Goal: Information Seeking & Learning: Learn about a topic

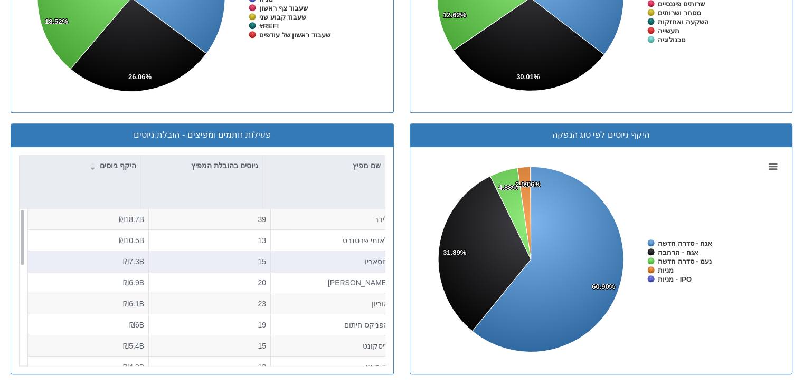
click at [372, 259] on div "רוסאריו" at bounding box center [331, 261] width 113 height 11
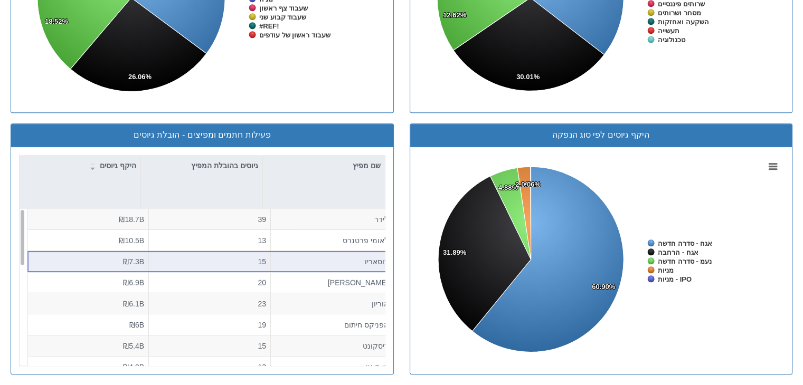
click at [245, 262] on div "15" at bounding box center [209, 261] width 113 height 11
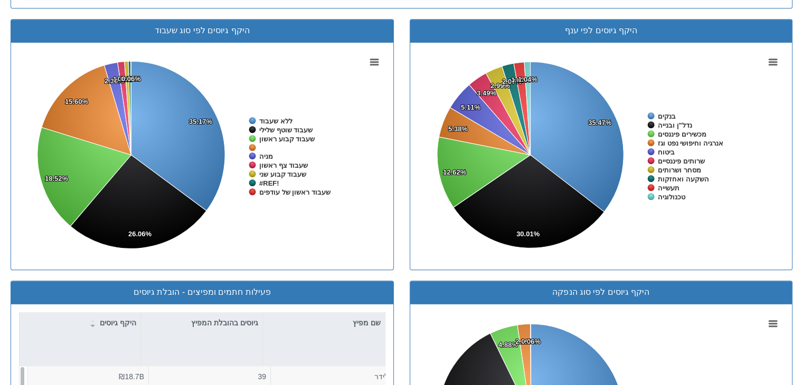
scroll to position [921, 0]
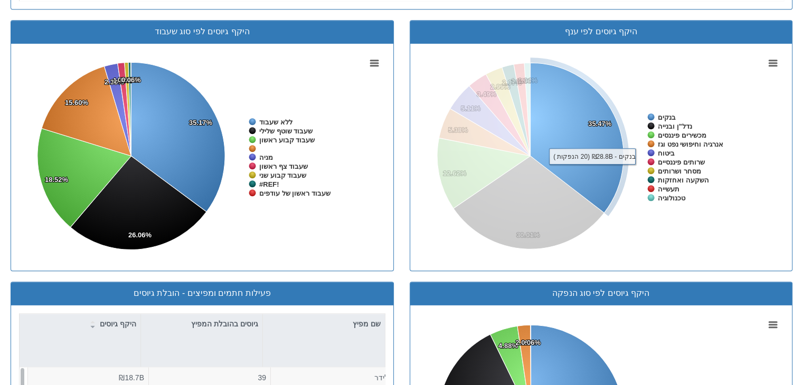
click at [591, 170] on icon at bounding box center [576, 138] width 93 height 150
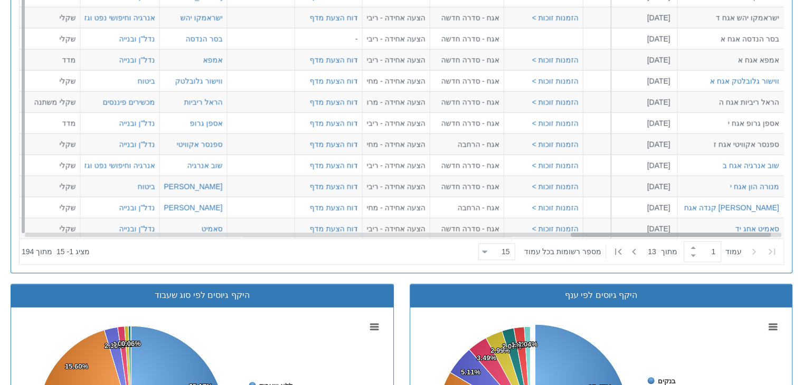
scroll to position [37, 2126]
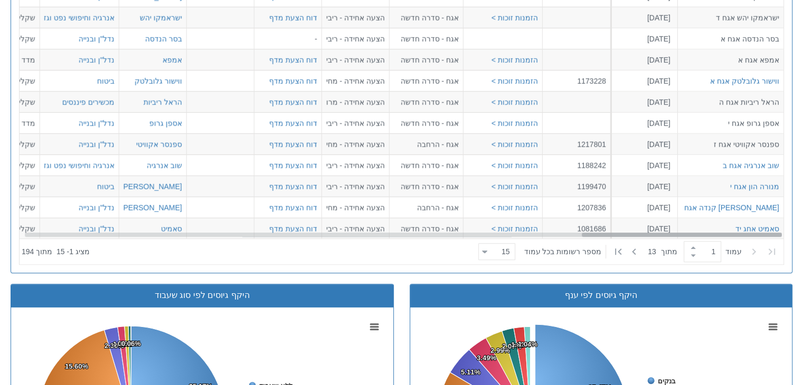
drag, startPoint x: 207, startPoint y: 233, endPoint x: 810, endPoint y: 235, distance: 603.2
click at [802, 235] on html "Toggle navigation מניות ואג״ח - החזקות בישראל מניות אג״ח מניות ואג״ח ✓ מניות דו…" at bounding box center [401, 76] width 803 height 1468
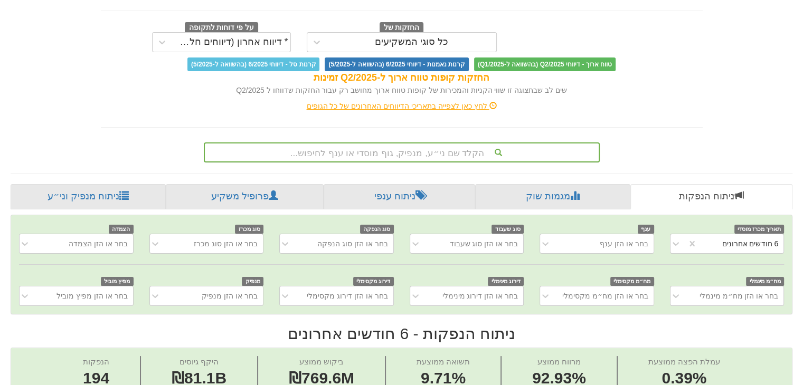
scroll to position [145, 0]
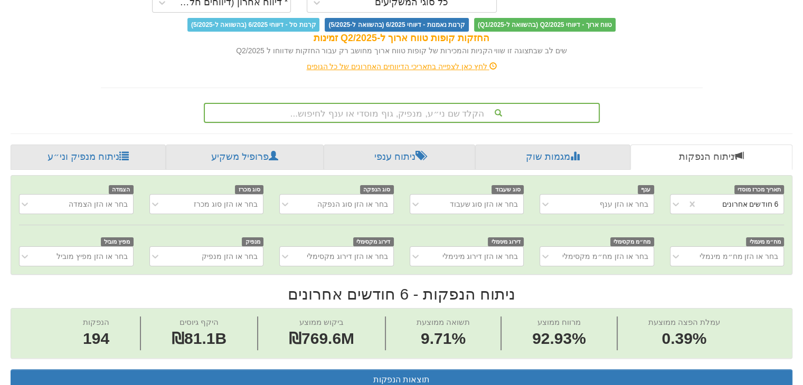
click at [412, 123] on div "הקלד שם ני״ע, מנפיק, גוף מוסדי או ענף לחיפוש..." at bounding box center [402, 113] width 396 height 20
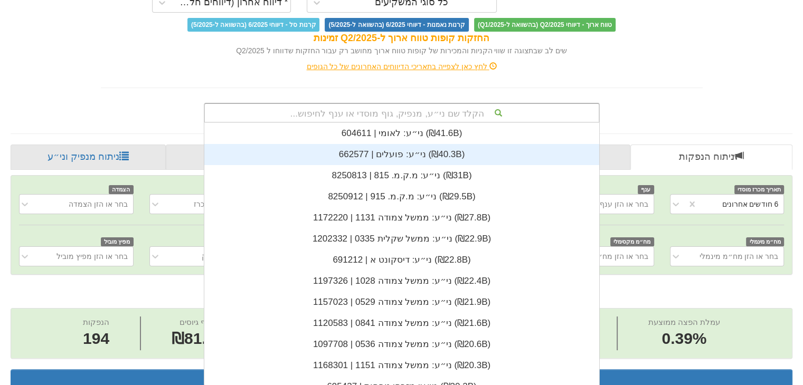
scroll to position [262, 0]
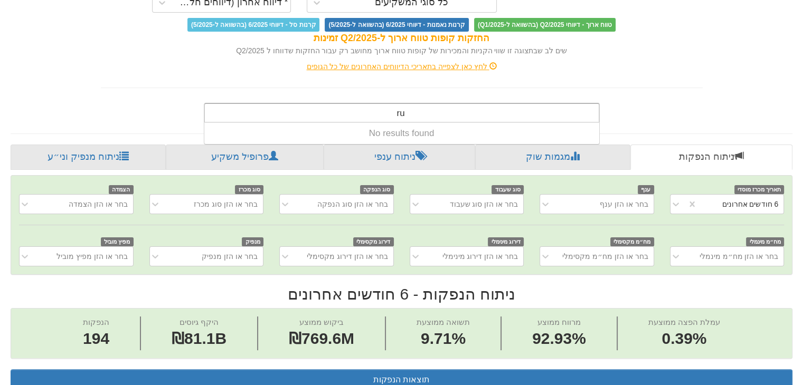
type input "r"
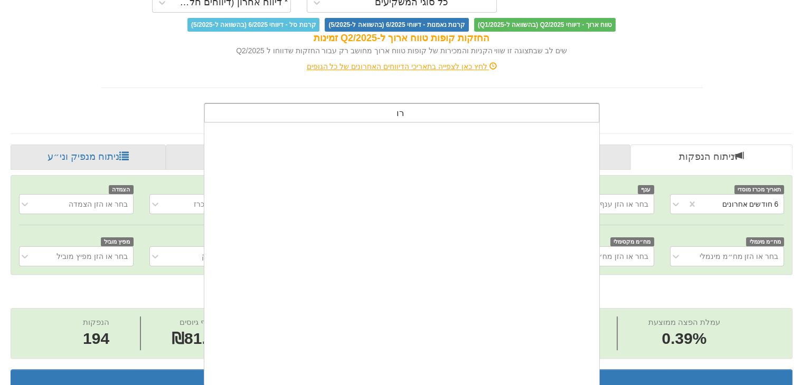
scroll to position [0, 0]
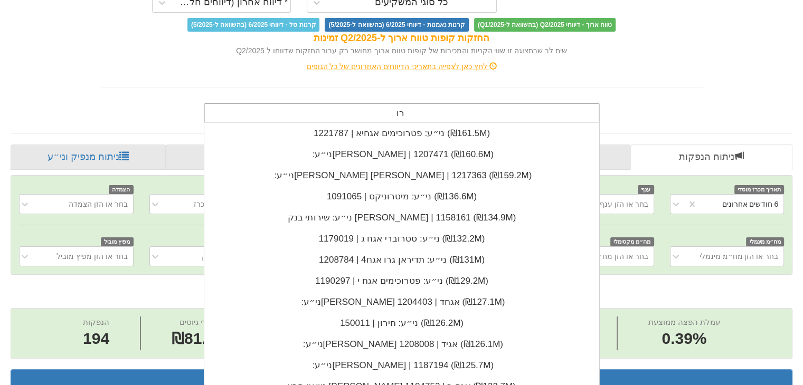
type input "ר"
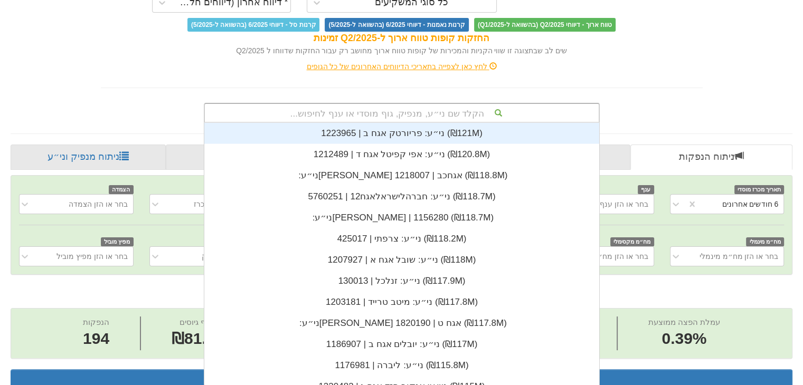
click at [700, 68] on div "לחץ כאן לצפייה בתאריכי הדיווחים האחרונים של כל הגופים" at bounding box center [401, 66] width 617 height 11
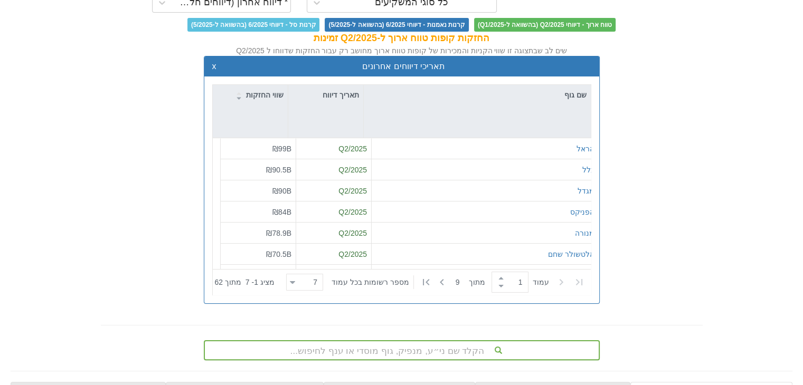
click at [211, 66] on div "תאריכי דיווחים אחרונים x" at bounding box center [401, 66] width 395 height 21
click at [211, 65] on div "תאריכי דיווחים אחרונים x" at bounding box center [401, 66] width 395 height 21
click at [212, 68] on button "x" at bounding box center [214, 66] width 4 height 9
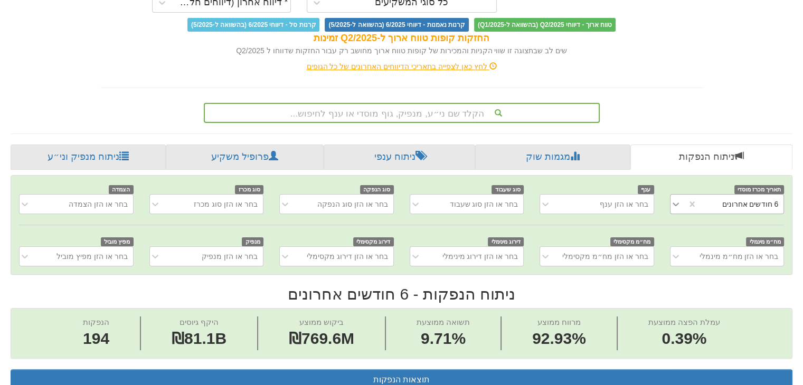
click at [676, 204] on icon at bounding box center [675, 204] width 11 height 11
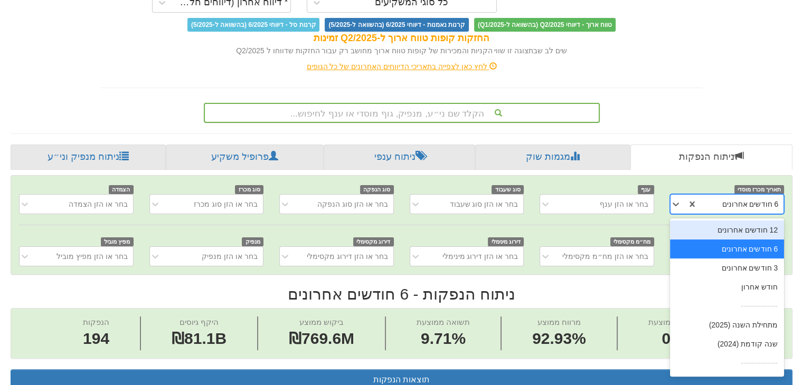
click at [717, 231] on div "12 חודשים אחרונים" at bounding box center [727, 230] width 115 height 19
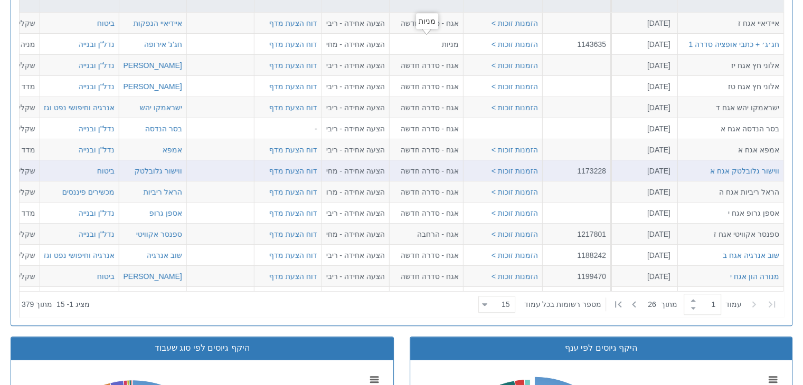
scroll to position [235, 0]
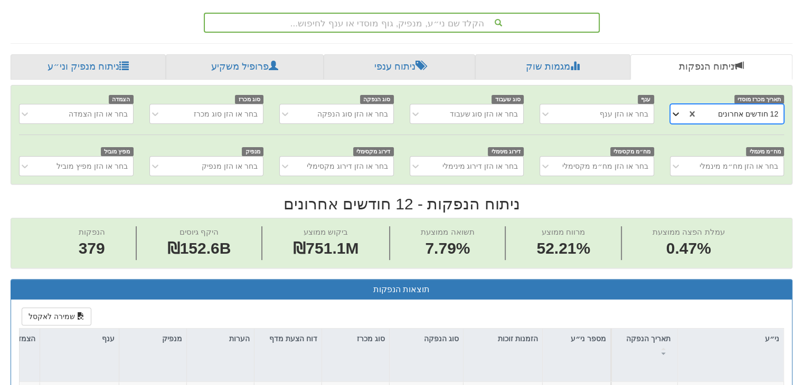
click at [673, 116] on icon at bounding box center [675, 114] width 11 height 11
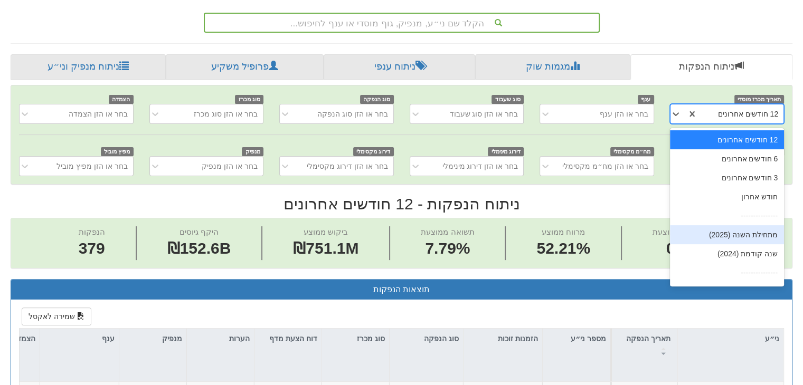
click at [726, 235] on div "מתחילת השנה (2025)" at bounding box center [727, 234] width 115 height 19
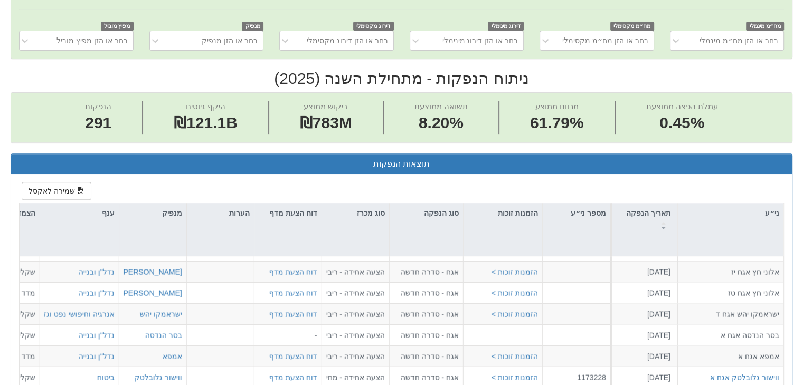
scroll to position [341, 0]
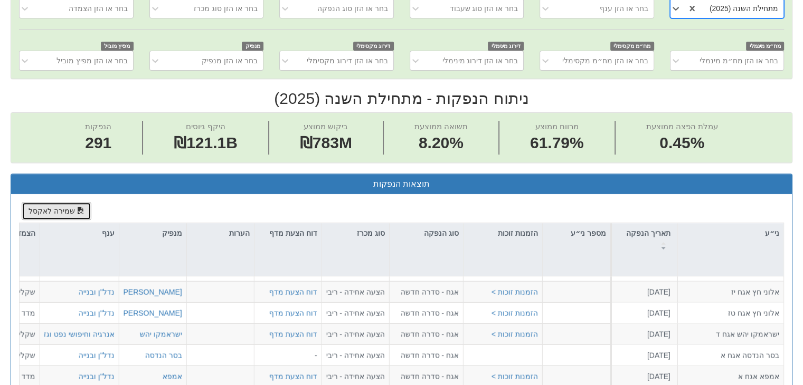
click at [50, 208] on button "שמירה לאקסל" at bounding box center [57, 211] width 70 height 18
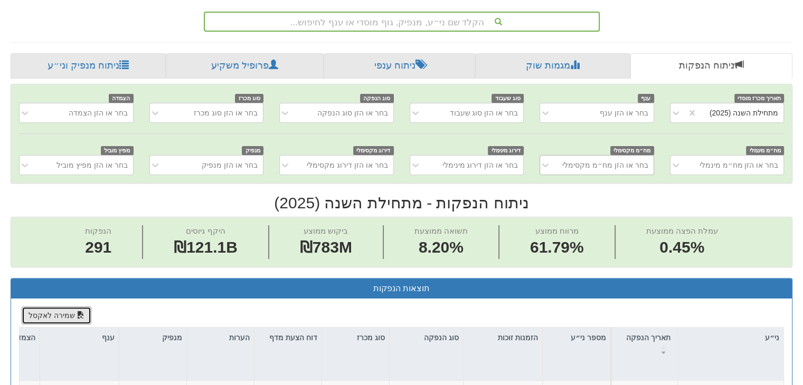
scroll to position [235, 0]
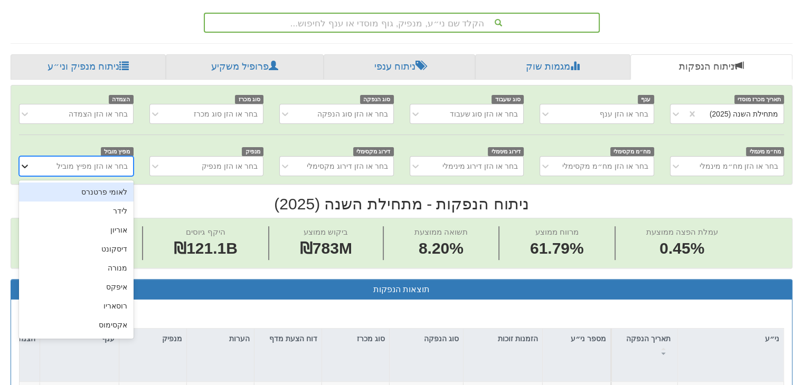
click at [23, 163] on icon at bounding box center [25, 166] width 11 height 11
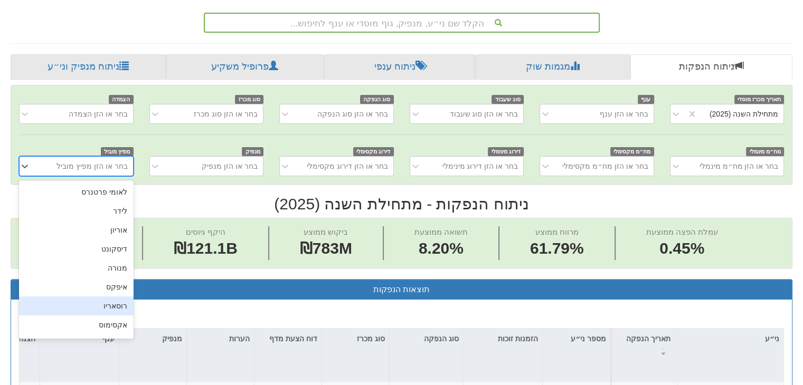
drag, startPoint x: 102, startPoint y: 303, endPoint x: 317, endPoint y: 215, distance: 231.5
click at [103, 303] on div "רוסאריו" at bounding box center [76, 306] width 115 height 19
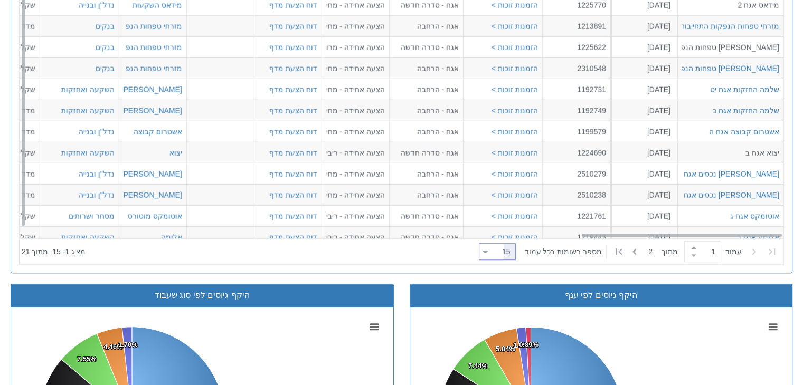
scroll to position [37, 2126]
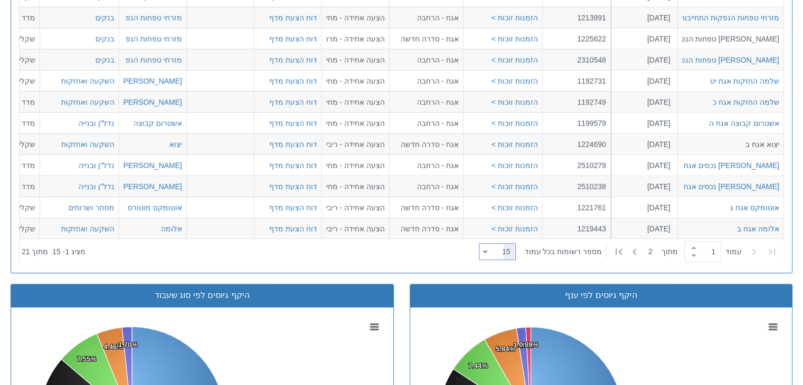
click at [488, 251] on div at bounding box center [484, 252] width 5 height 14
click at [507, 356] on div "50" at bounding box center [504, 353] width 37 height 17
type input "50"
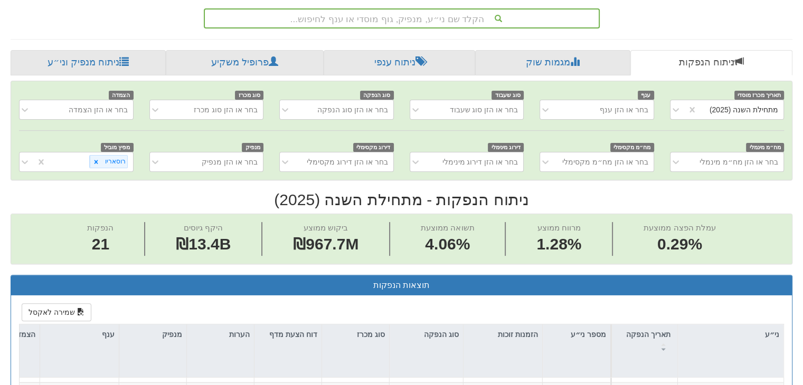
scroll to position [183, 0]
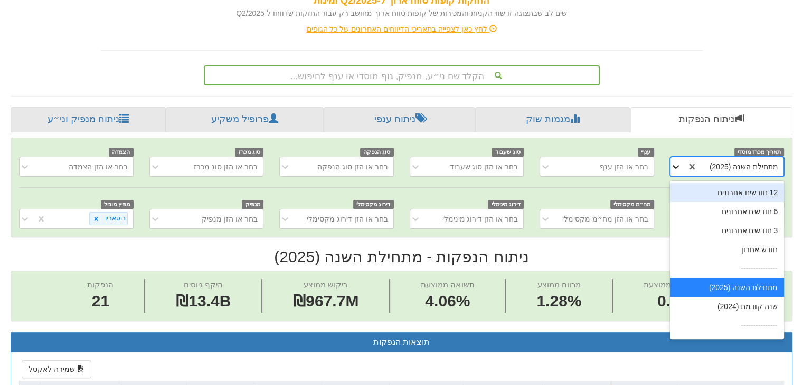
click at [672, 165] on icon at bounding box center [675, 167] width 6 height 4
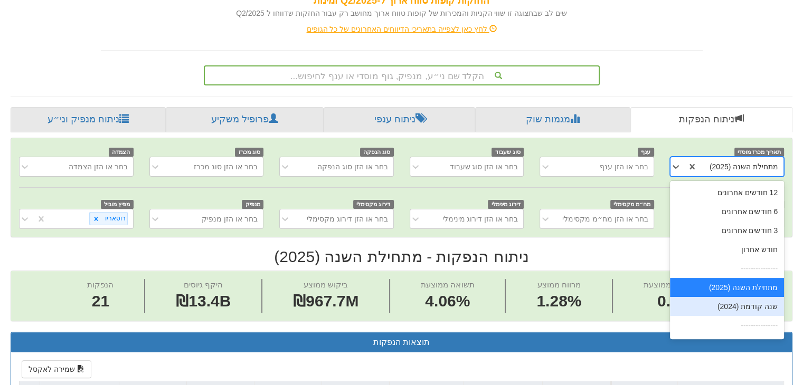
click at [729, 299] on div "שנה קודמת (2024)" at bounding box center [727, 306] width 115 height 19
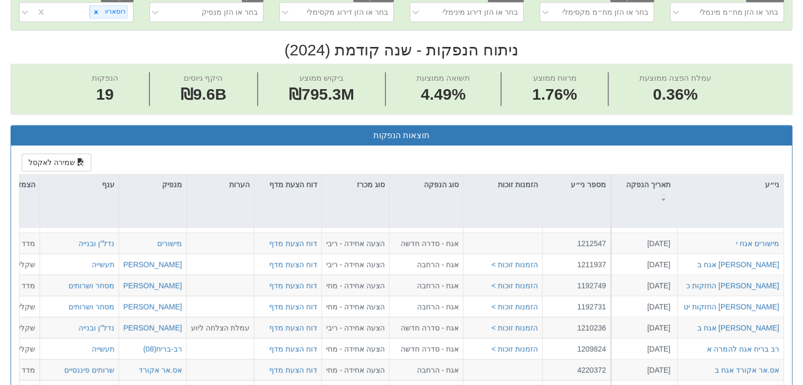
scroll to position [235, 0]
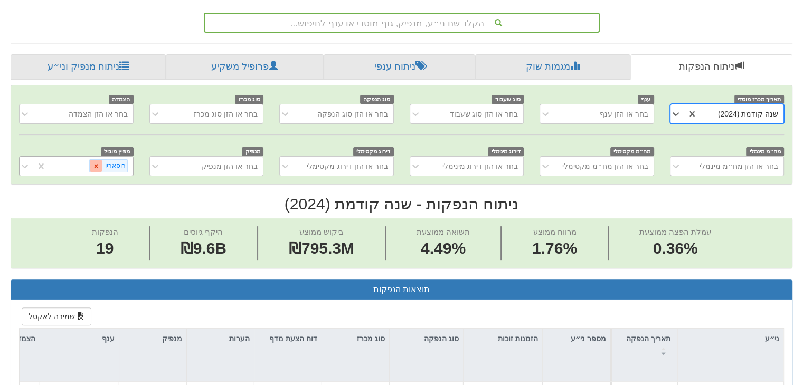
click at [98, 165] on icon at bounding box center [96, 166] width 4 height 4
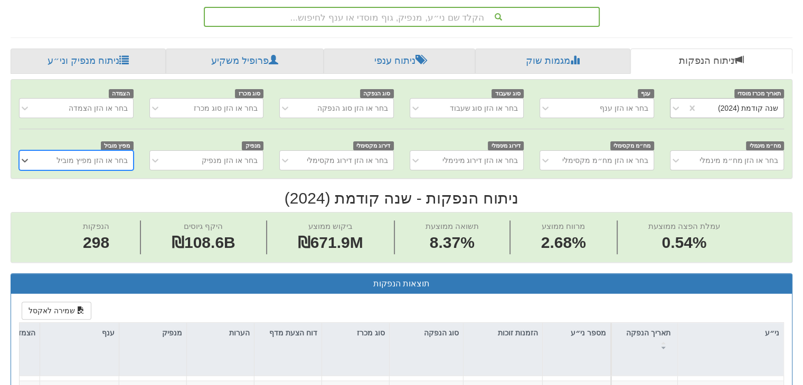
scroll to position [183, 0]
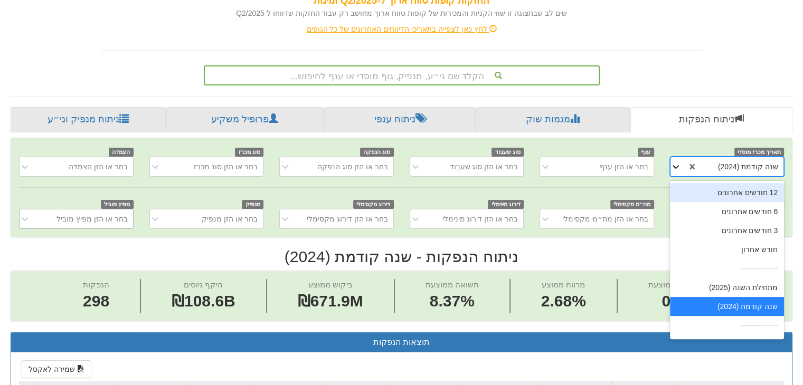
click at [676, 169] on icon at bounding box center [675, 166] width 11 height 11
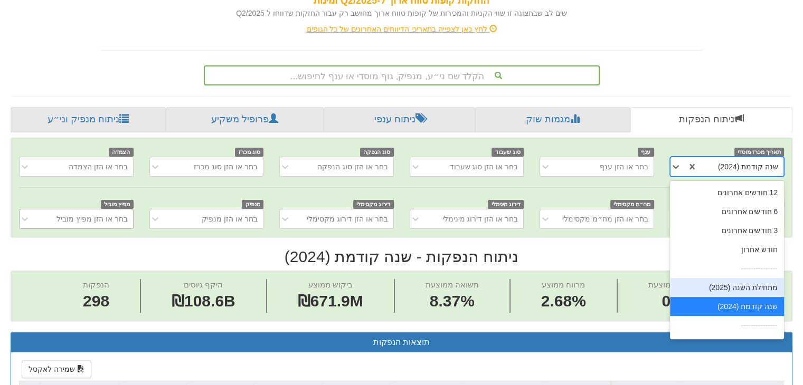
click at [746, 289] on div "מתחילת השנה (2025)" at bounding box center [727, 287] width 115 height 19
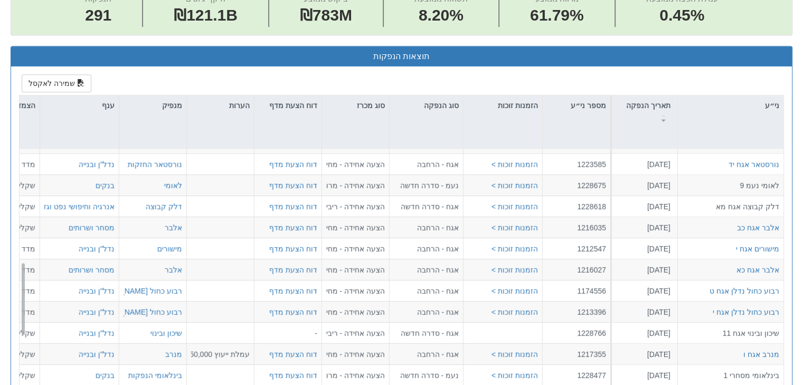
scroll to position [235, 0]
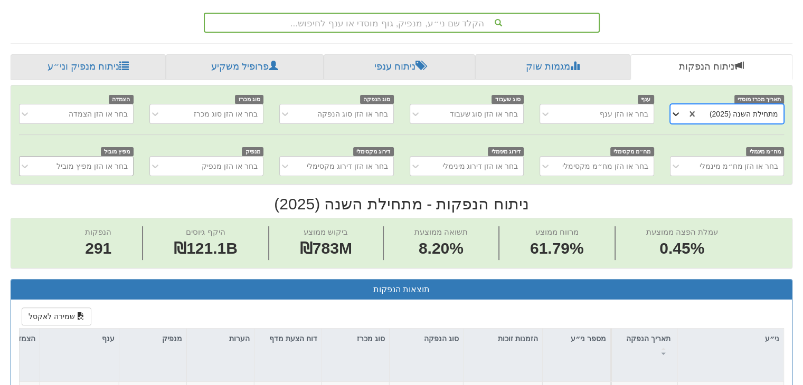
click at [673, 111] on icon at bounding box center [675, 114] width 11 height 11
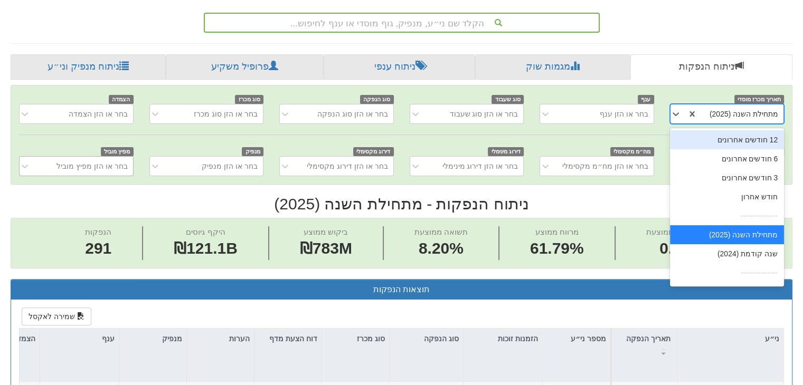
click at [733, 143] on div "12 חודשים אחרונים" at bounding box center [727, 139] width 115 height 19
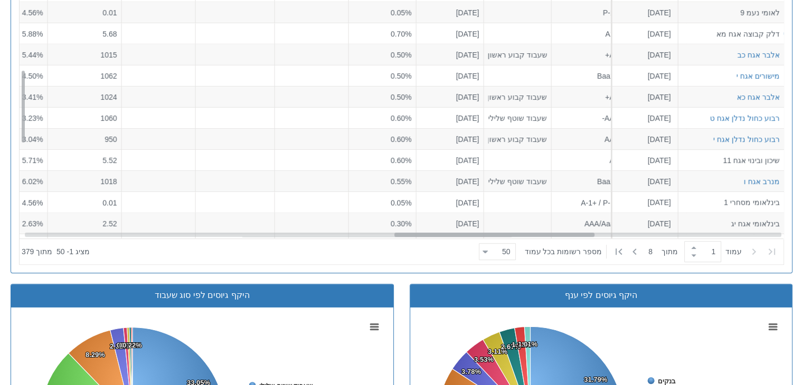
scroll to position [422, 1389]
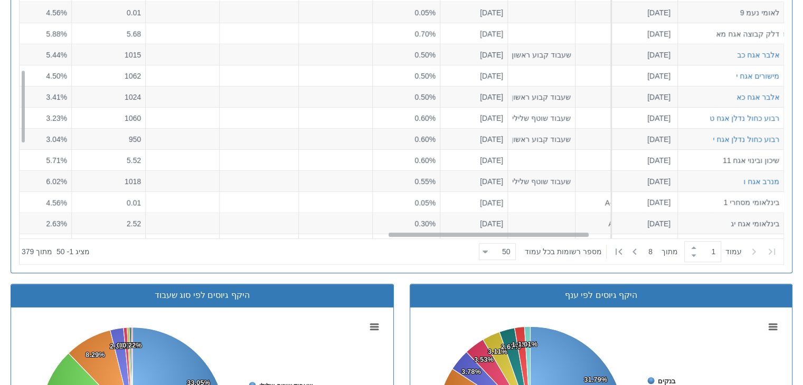
drag, startPoint x: 603, startPoint y: 233, endPoint x: 410, endPoint y: 236, distance: 193.2
click at [410, 236] on div "בינלאומי מסחרי 1 [DATE] 1228477 הזמנות זוכות > נעמ - סדרה חדשה הצעה אחידה - מרו…" at bounding box center [402, 99] width 764 height 279
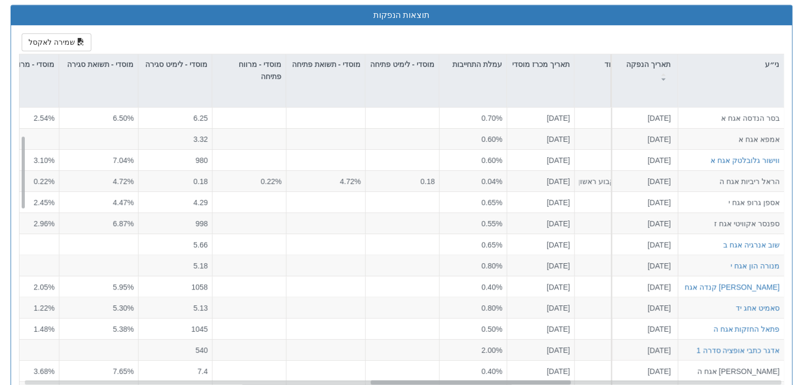
scroll to position [106, 1203]
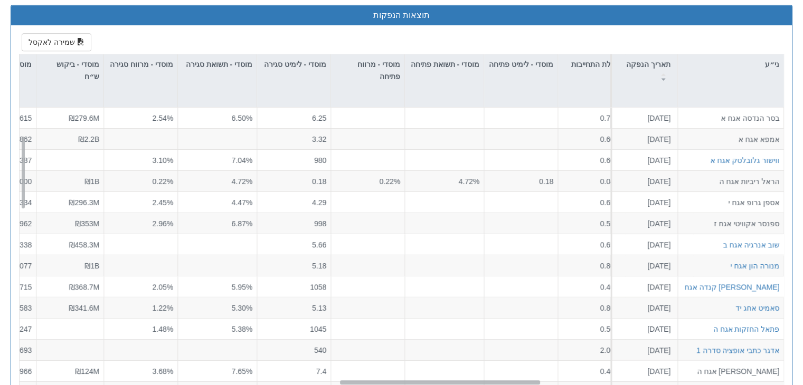
drag, startPoint x: 540, startPoint y: 383, endPoint x: 491, endPoint y: 358, distance: 54.3
click at [491, 358] on div "פיקהיל אגח א [DATE] 1228535 הזמנות זוכות > אגח - סדרה חדשה הצעה אחידה - ריבית ד…" at bounding box center [402, 247] width 764 height 279
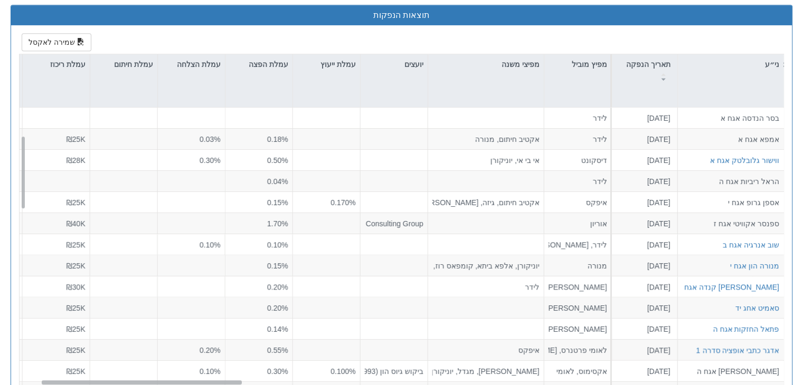
scroll to position [106, 62]
drag, startPoint x: 499, startPoint y: 382, endPoint x: 201, endPoint y: 340, distance: 301.6
click at [201, 340] on div "פיקהיל אגח א [DATE] 1228535 הזמנות זוכות > אגח - סדרה חדשה הצעה אחידה - ריבית ד…" at bounding box center [402, 247] width 764 height 279
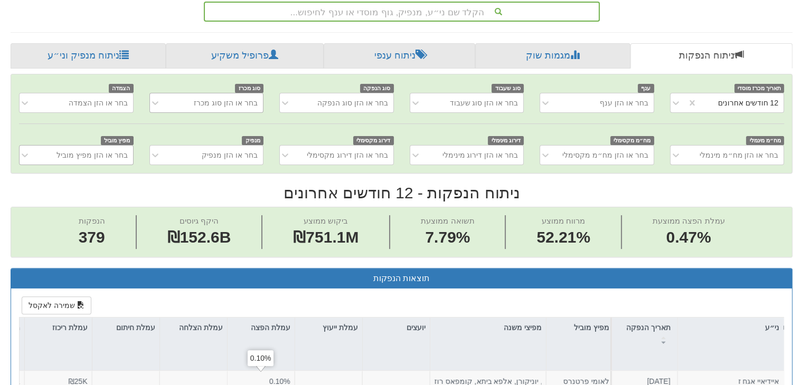
scroll to position [246, 0]
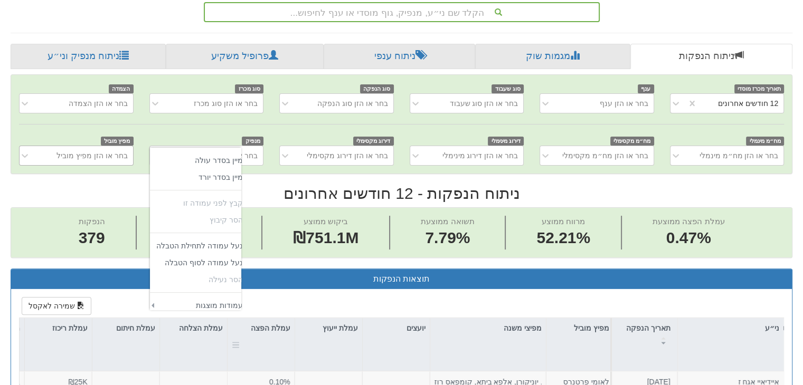
click at [236, 343] on div at bounding box center [236, 344] width 8 height 53
click at [224, 159] on td "‏מיין בסדר עולה" at bounding box center [199, 160] width 99 height 17
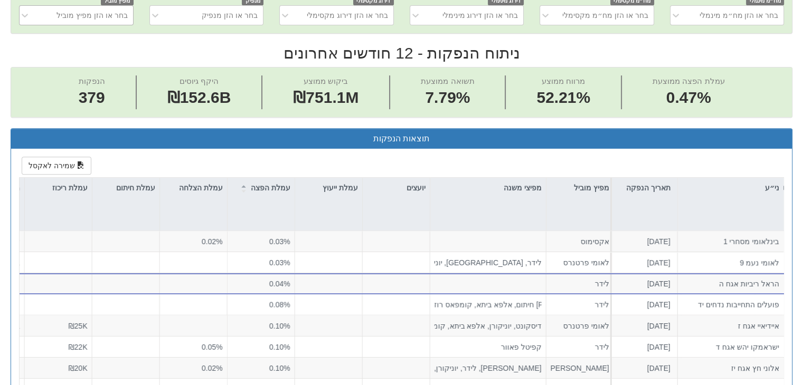
scroll to position [404, 0]
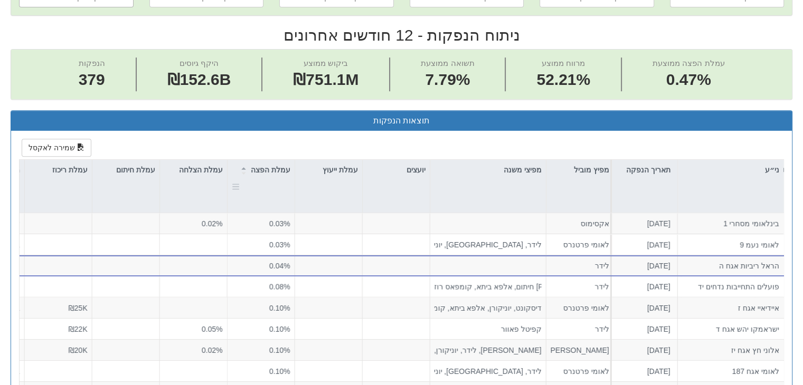
click at [235, 181] on div at bounding box center [236, 186] width 8 height 53
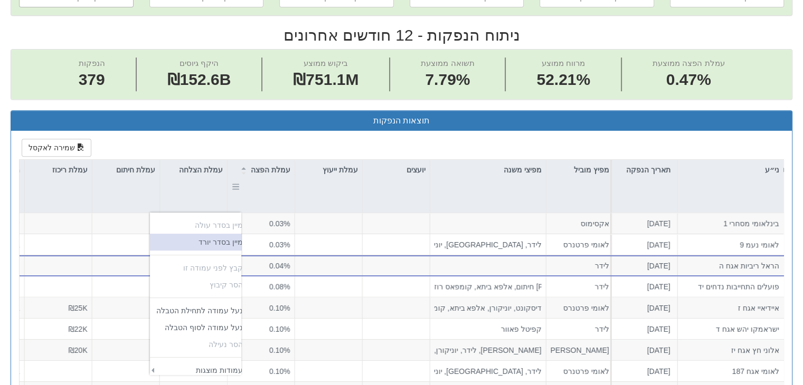
click at [223, 236] on td "‏מיין בסדר יורד" at bounding box center [199, 242] width 99 height 17
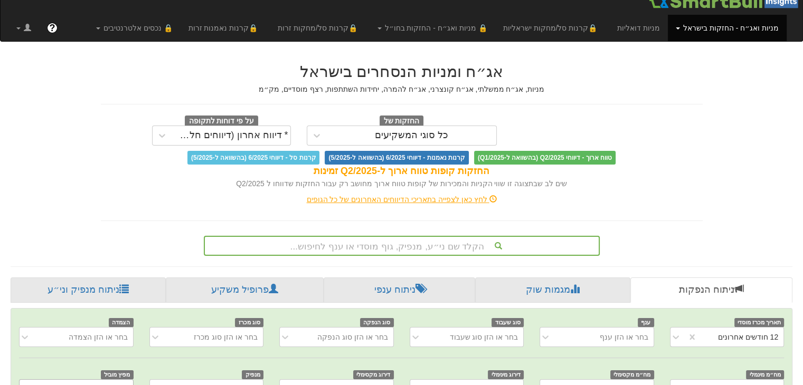
scroll to position [0, 0]
